Goal: Find specific page/section: Find specific page/section

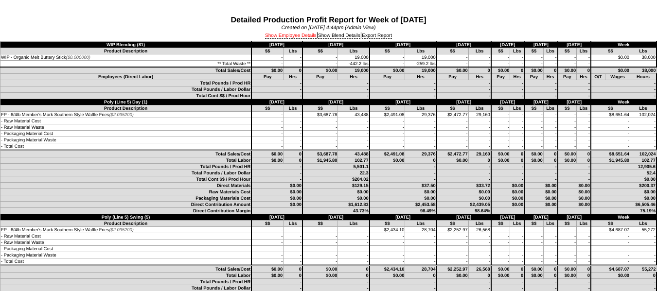
click at [281, 35] on link "Show Employee Details" at bounding box center [291, 36] width 52 height 6
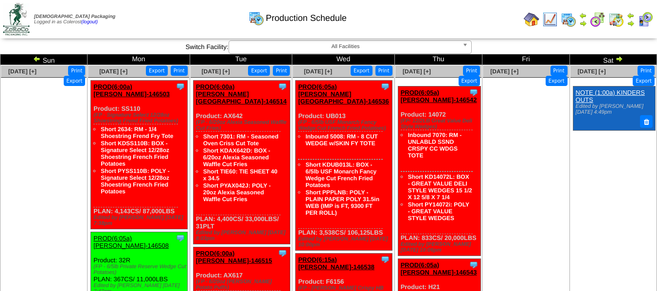
click at [39, 60] on img at bounding box center [37, 59] width 8 height 8
